Goal: Information Seeking & Learning: Learn about a topic

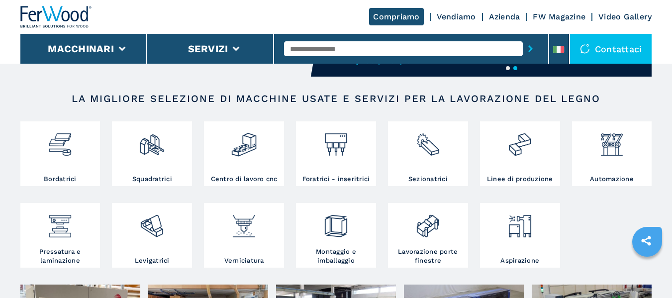
scroll to position [153, 0]
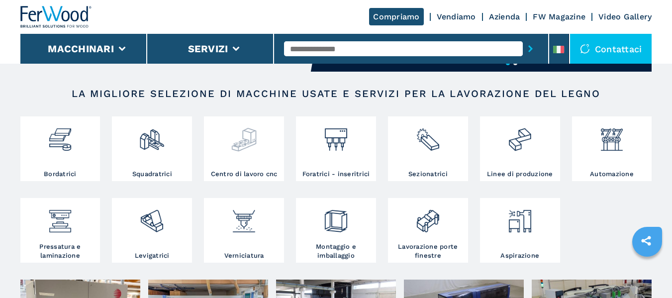
click at [252, 157] on div at bounding box center [244, 144] width 75 height 51
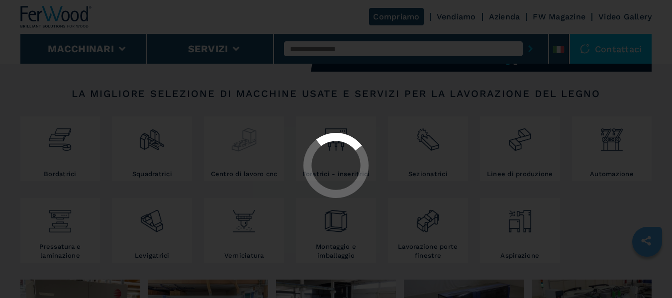
select select "**********"
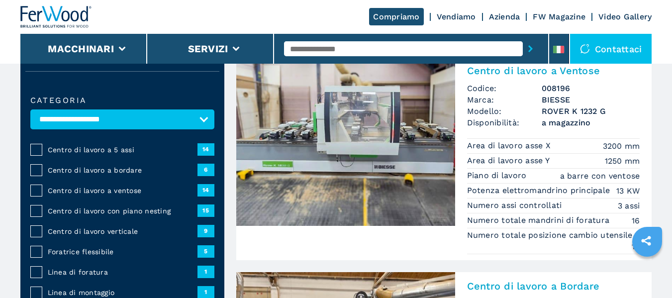
scroll to position [83, 0]
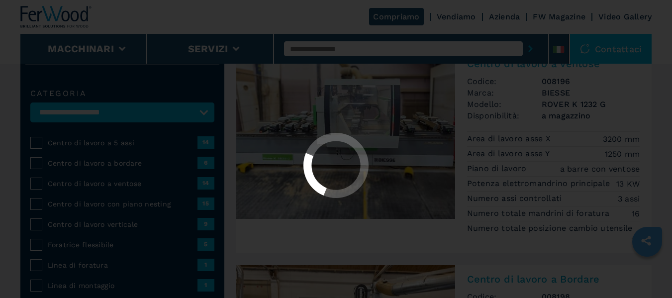
select select "**********"
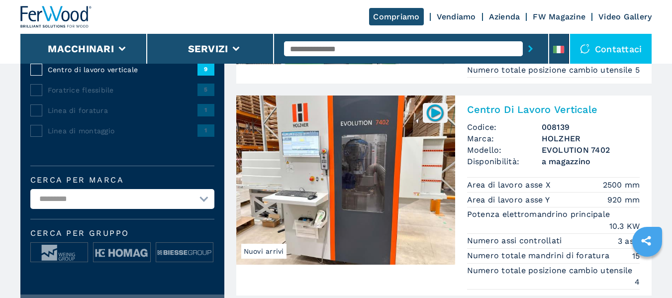
scroll to position [242, 0]
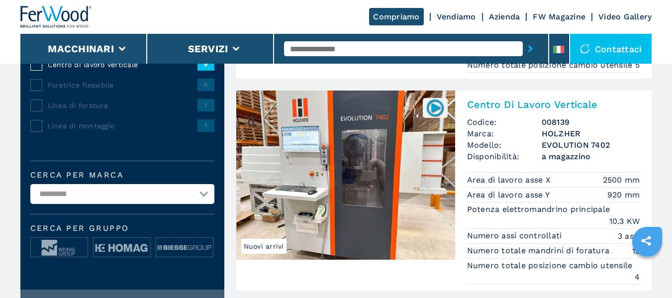
click at [388, 179] on img at bounding box center [345, 175] width 219 height 169
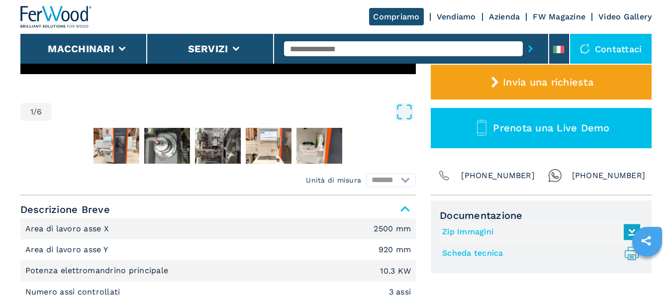
scroll to position [306, 0]
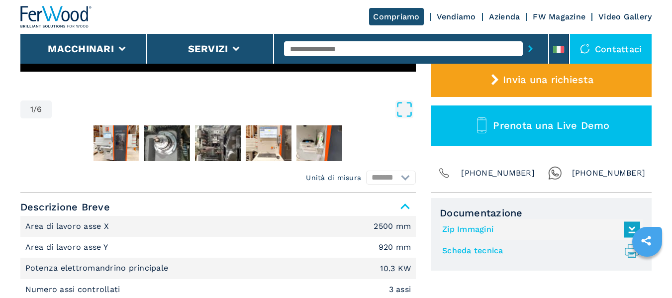
click at [484, 251] on link "Scheda tecnica .prefix__st0{stroke-linecap:round;stroke-linejoin:round}.prefix_…" at bounding box center [538, 251] width 193 height 16
click at [478, 227] on link "Zip Immagini" at bounding box center [538, 229] width 193 height 16
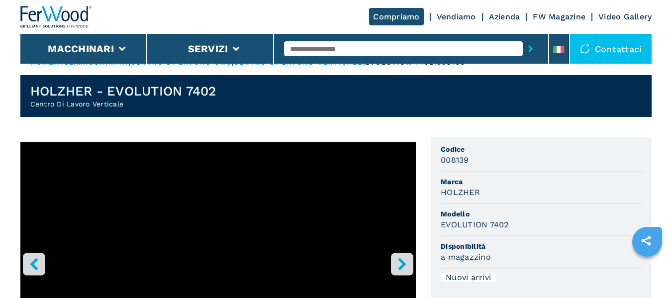
scroll to position [0, 0]
